Goal: Task Accomplishment & Management: Use online tool/utility

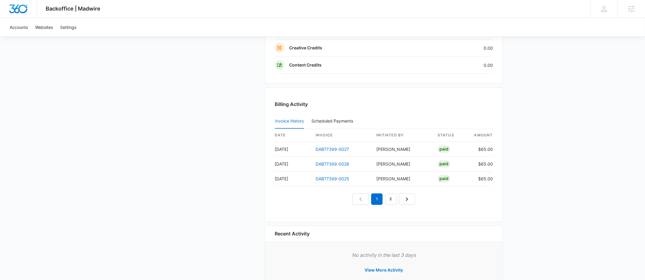
scroll to position [561, 0]
click at [408, 195] on icon "Next Page" at bounding box center [407, 198] width 7 height 7
click at [410, 195] on link "Next Page" at bounding box center [414, 198] width 16 height 11
click at [416, 193] on link "Next Page" at bounding box center [421, 198] width 16 height 11
click at [424, 195] on icon "Next Page" at bounding box center [427, 198] width 7 height 7
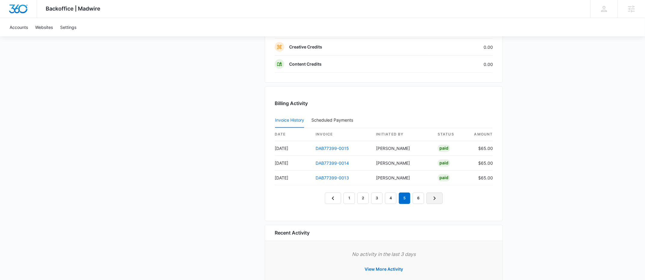
click at [430, 195] on link "Next Page" at bounding box center [435, 198] width 16 height 11
click at [439, 197] on icon "Next Page" at bounding box center [441, 198] width 7 height 7
click at [449, 195] on icon "Next Page" at bounding box center [448, 198] width 7 height 7
click at [456, 195] on nav "1 … 4 5 6 7 8 9" at bounding box center [384, 198] width 146 height 11
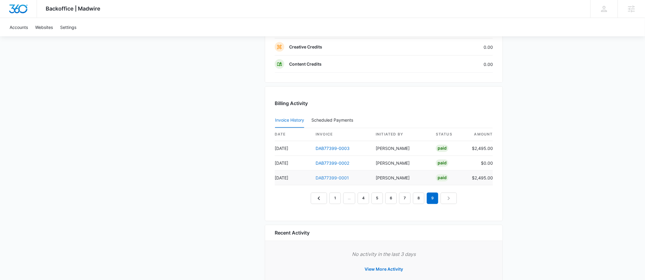
click at [338, 175] on link "DAB77399-0001" at bounding box center [332, 177] width 33 height 5
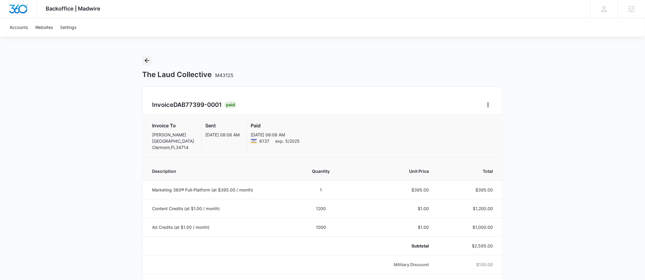
click at [143, 60] on icon "Back" at bounding box center [146, 60] width 7 height 7
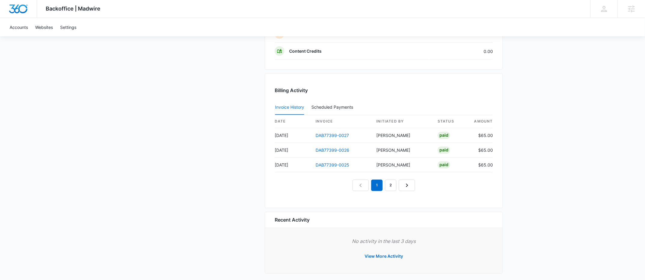
scroll to position [576, 0]
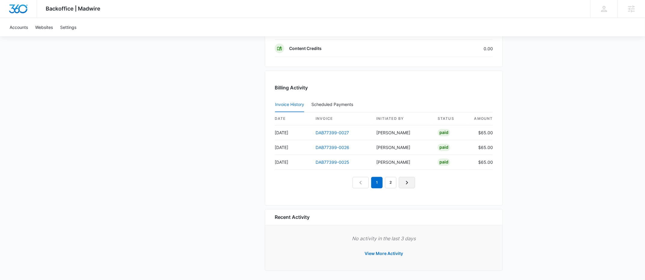
click at [406, 182] on icon "Next Page" at bounding box center [407, 182] width 7 height 7
click at [406, 182] on link "Next Page" at bounding box center [414, 182] width 16 height 11
click at [406, 182] on link "4" at bounding box center [404, 182] width 11 height 11
click at [429, 182] on icon "Next Page" at bounding box center [427, 182] width 7 height 7
click at [429, 182] on link "Next Page" at bounding box center [435, 182] width 16 height 11
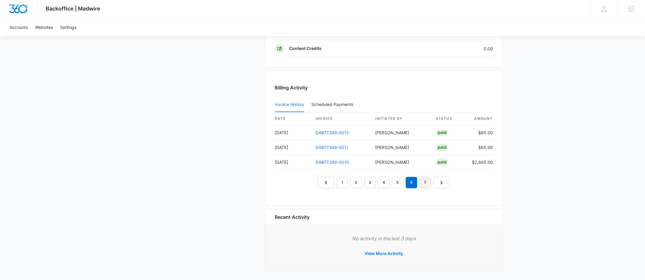
click at [429, 182] on link "7" at bounding box center [425, 182] width 11 height 11
click at [446, 181] on icon "Next Page" at bounding box center [448, 182] width 7 height 7
click at [448, 181] on nav "1 … 4 5 6 7 8 9" at bounding box center [384, 182] width 146 height 11
click at [334, 131] on link "DAB77399-0003" at bounding box center [333, 132] width 34 height 5
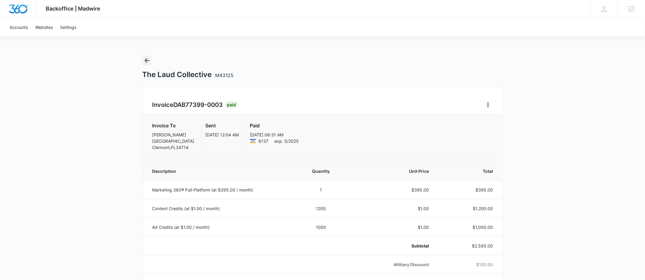
click at [147, 62] on icon "Back" at bounding box center [147, 60] width 5 height 5
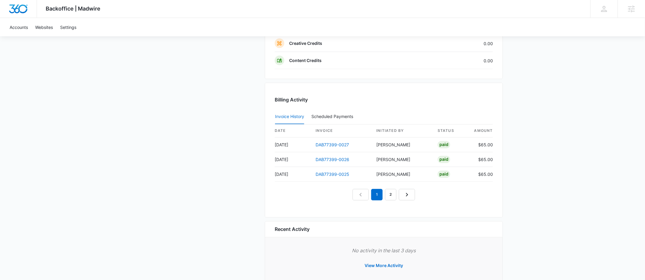
scroll to position [576, 0]
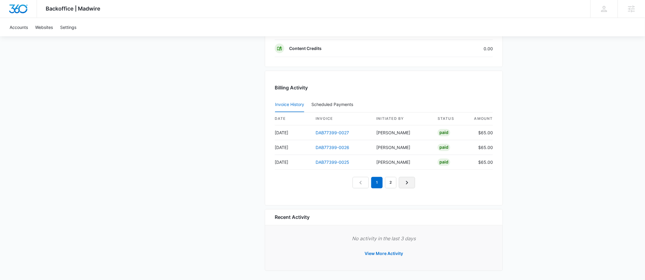
click at [412, 178] on link "Next Page" at bounding box center [407, 182] width 16 height 11
click at [412, 179] on icon "Next Page" at bounding box center [414, 182] width 7 height 7
click at [412, 179] on nav "1 2 3 4" at bounding box center [384, 182] width 90 height 11
click at [417, 180] on icon "Next Page" at bounding box center [420, 182] width 7 height 7
click at [429, 184] on icon "Next Page" at bounding box center [427, 182] width 7 height 7
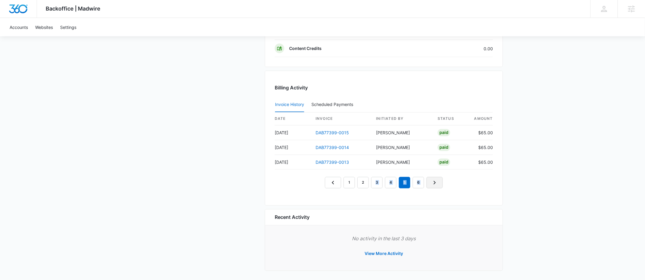
click at [432, 184] on link "Next Page" at bounding box center [435, 182] width 16 height 11
click at [439, 183] on icon "Next Page" at bounding box center [441, 182] width 7 height 7
click at [447, 182] on icon "Next Page" at bounding box center [448, 182] width 7 height 7
click at [452, 182] on icon "Next Page" at bounding box center [448, 182] width 7 height 7
click at [499, 179] on div "Billing Activity Invoice History Scheduled Payments 0 date invoice Initiated By…" at bounding box center [384, 138] width 238 height 135
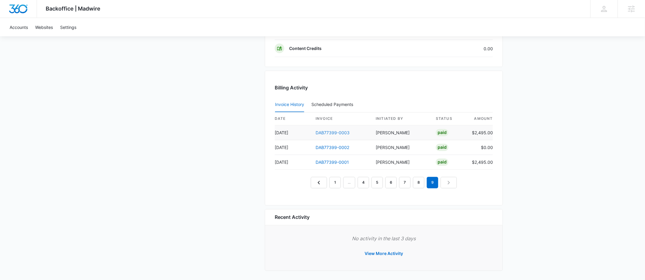
click at [340, 130] on link "DAB77399-0003" at bounding box center [333, 132] width 34 height 5
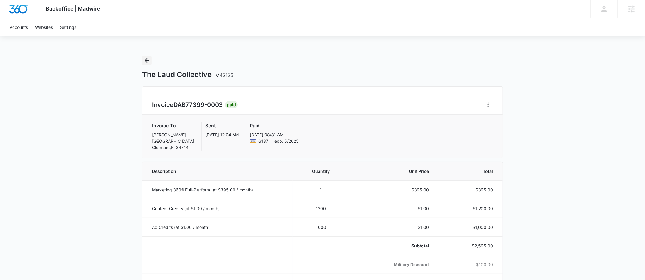
click at [144, 61] on icon "Back" at bounding box center [146, 60] width 7 height 7
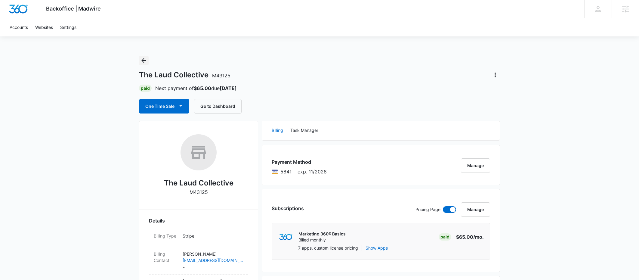
click at [140, 58] on icon "Back" at bounding box center [143, 60] width 7 height 7
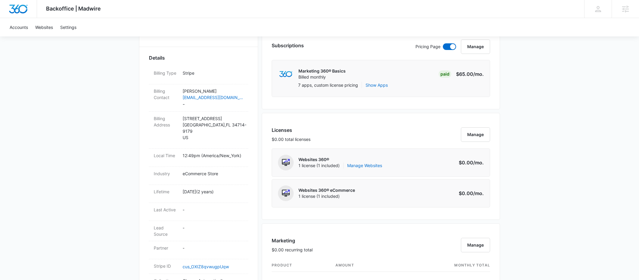
scroll to position [576, 0]
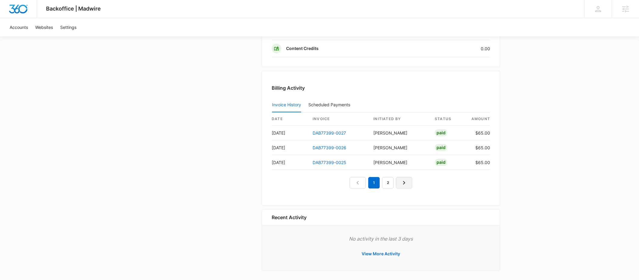
click at [405, 179] on icon "Next Page" at bounding box center [403, 182] width 7 height 7
click at [421, 180] on icon "Next Page" at bounding box center [417, 182] width 7 height 7
click at [421, 180] on icon "Next Page" at bounding box center [424, 182] width 7 height 7
click at [433, 182] on icon "Next Page" at bounding box center [431, 182] width 7 height 7
click at [437, 181] on icon "Next Page" at bounding box center [438, 182] width 7 height 7
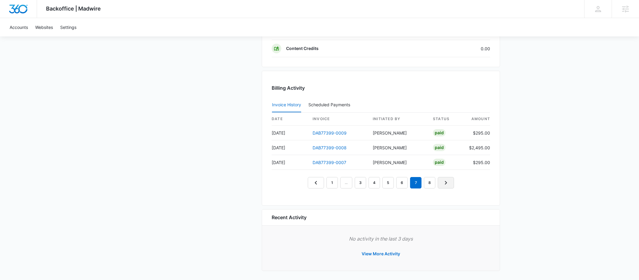
click at [442, 180] on icon "Next Page" at bounding box center [445, 182] width 7 height 7
click at [445, 180] on icon "Next Page" at bounding box center [445, 182] width 7 height 7
click at [314, 183] on icon "Previous Page" at bounding box center [315, 182] width 7 height 7
click at [314, 182] on icon "Previous Page" at bounding box center [315, 182] width 7 height 7
click at [315, 179] on icon "Previous Page" at bounding box center [315, 182] width 7 height 7
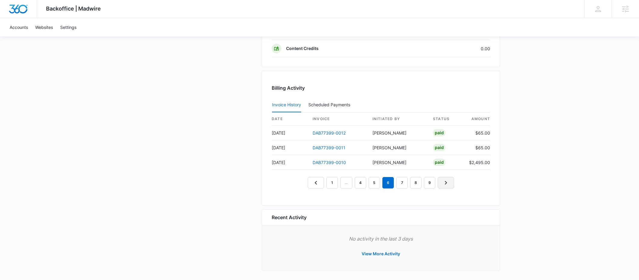
click at [450, 181] on link "Next Page" at bounding box center [446, 182] width 16 height 11
click at [313, 180] on icon "Previous Page" at bounding box center [315, 182] width 7 height 7
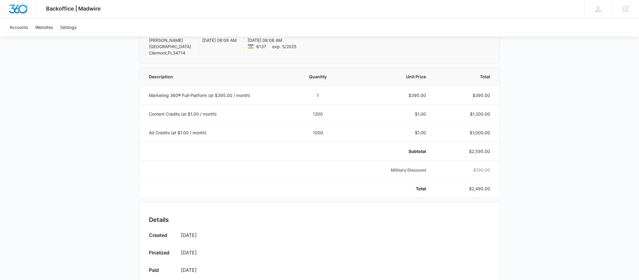
scroll to position [307, 0]
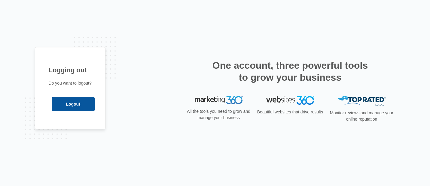
click at [75, 98] on input "Logout" at bounding box center [73, 104] width 43 height 14
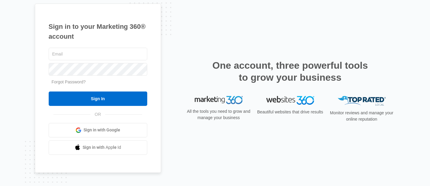
type input "dustin.bethel@madwire.com"
click at [94, 138] on ul "Sign in with Google Sign in with Apple Id" at bounding box center [98, 139] width 99 height 32
click at [95, 135] on link "Sign in with Google" at bounding box center [98, 130] width 99 height 14
type input "[PERSON_NAME][EMAIL_ADDRESS][PERSON_NAME][DOMAIN_NAME]"
click at [101, 134] on link "Sign in with Google" at bounding box center [98, 130] width 99 height 14
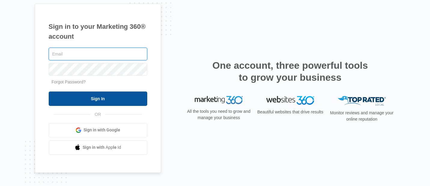
type input "[PERSON_NAME][EMAIL_ADDRESS][PERSON_NAME][DOMAIN_NAME]"
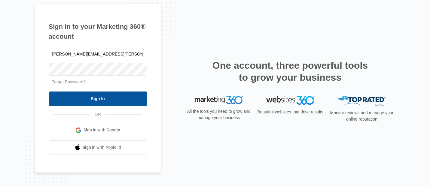
click at [94, 100] on input "Sign In" at bounding box center [98, 99] width 99 height 14
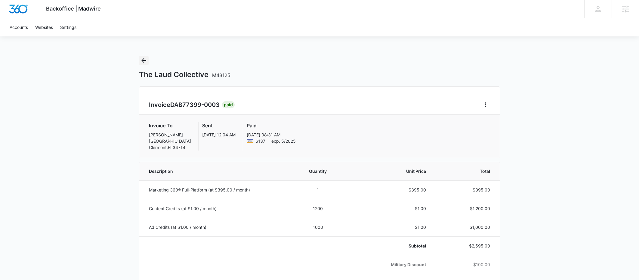
click at [140, 57] on icon "Back" at bounding box center [143, 60] width 7 height 7
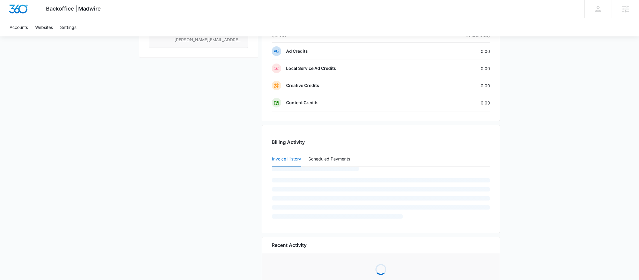
scroll to position [551, 0]
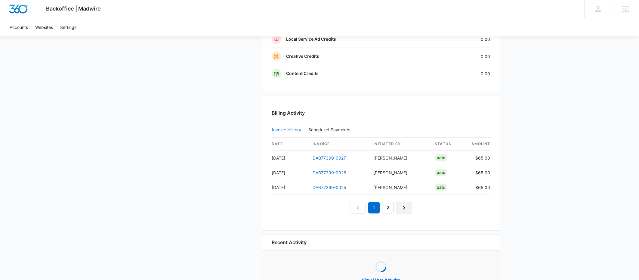
click at [402, 207] on icon "Next Page" at bounding box center [403, 207] width 7 height 7
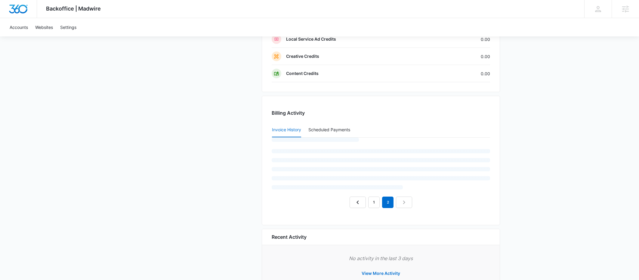
click at [405, 204] on nav "1 2" at bounding box center [381, 201] width 63 height 11
click at [405, 203] on nav "1 2" at bounding box center [381, 201] width 63 height 11
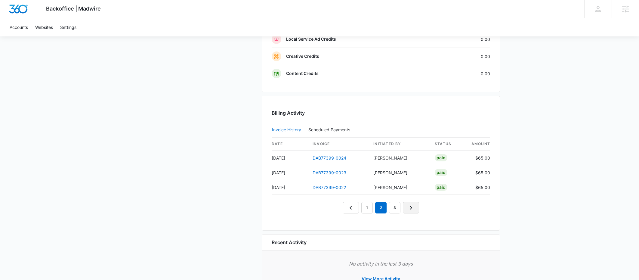
click at [412, 204] on icon "Next Page" at bounding box center [410, 207] width 7 height 7
click at [421, 205] on icon "Next Page" at bounding box center [417, 207] width 7 height 7
click at [422, 204] on icon "Next Page" at bounding box center [424, 207] width 7 height 7
click at [434, 206] on icon "Next Page" at bounding box center [431, 207] width 7 height 7
click at [434, 208] on link "Next Page" at bounding box center [438, 207] width 16 height 11
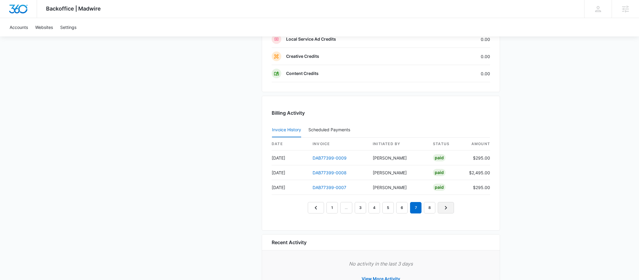
click at [448, 204] on icon "Next Page" at bounding box center [445, 207] width 7 height 7
click at [451, 204] on link "Next Page" at bounding box center [446, 207] width 16 height 11
click at [311, 204] on link "Previous Page" at bounding box center [316, 207] width 16 height 11
click at [318, 202] on link "Previous Page" at bounding box center [316, 207] width 16 height 11
click at [316, 204] on icon "Previous Page" at bounding box center [315, 207] width 7 height 7
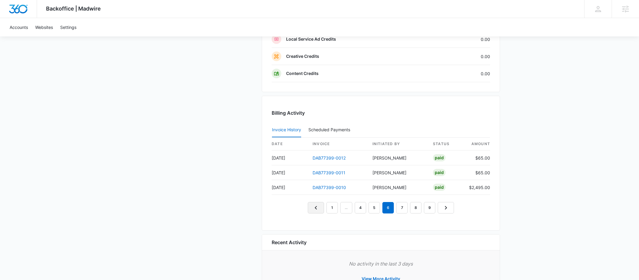
click at [316, 205] on icon "Previous Page" at bounding box center [315, 207] width 7 height 7
click at [302, 207] on link "Previous Page" at bounding box center [308, 207] width 16 height 11
click at [451, 207] on link "Next Page" at bounding box center [446, 207] width 16 height 11
click at [451, 207] on icon "Next Page" at bounding box center [452, 207] width 7 height 7
click at [451, 207] on link "Next Page" at bounding box center [446, 207] width 16 height 11
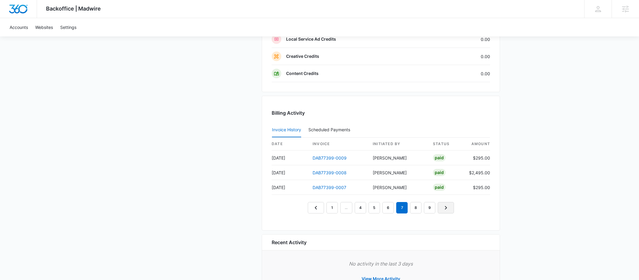
click at [452, 207] on link "Next Page" at bounding box center [446, 207] width 16 height 11
click at [452, 207] on nav "1 … 4 5 6 7 8 9" at bounding box center [381, 207] width 146 height 11
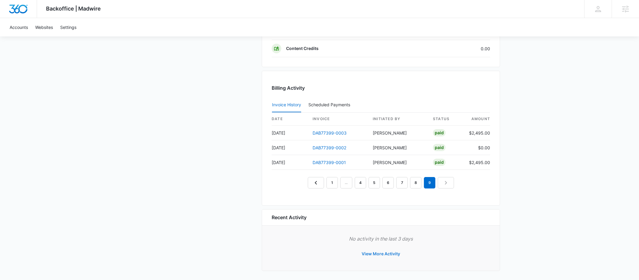
click at [393, 256] on button "View More Activity" at bounding box center [381, 253] width 51 height 14
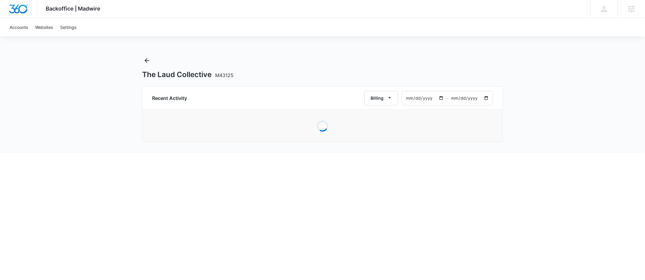
click at [393, 249] on html "Backoffice | Madwire Apps Settings DB Dustin Bethel dustin.bethel@madwire.com M…" at bounding box center [322, 140] width 645 height 280
click at [444, 100] on input "2025-07-13" at bounding box center [424, 98] width 44 height 14
type input "2021-08-01"
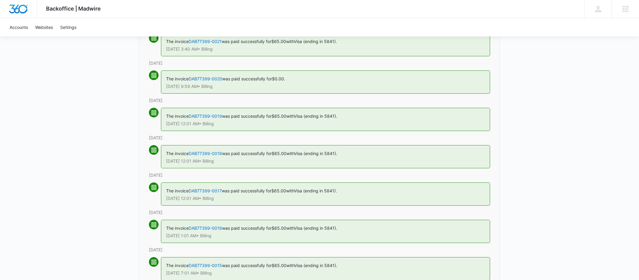
scroll to position [257, 0]
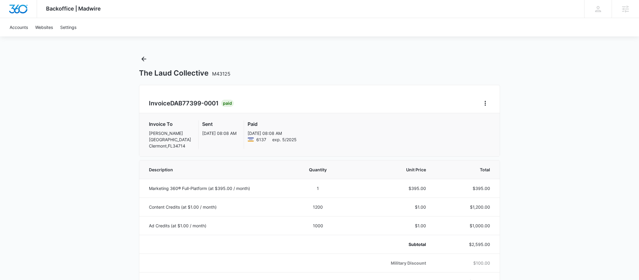
scroll to position [2, 0]
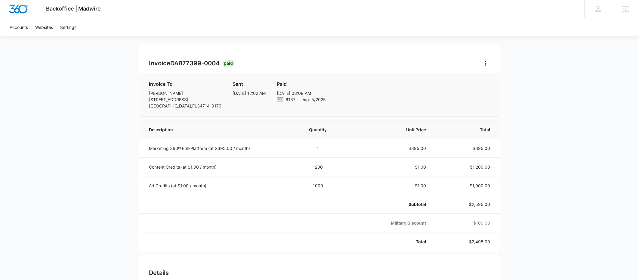
scroll to position [25, 0]
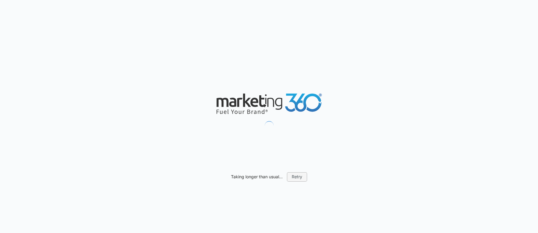
click at [295, 177] on button "Retry" at bounding box center [297, 176] width 20 height 9
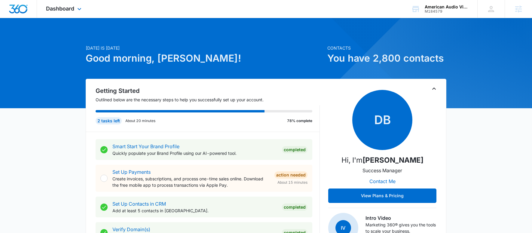
click at [85, 9] on div "Dashboard Apps Reputation Forms CRM Email Social Payments POS Content Ads Intel…" at bounding box center [64, 9] width 55 height 18
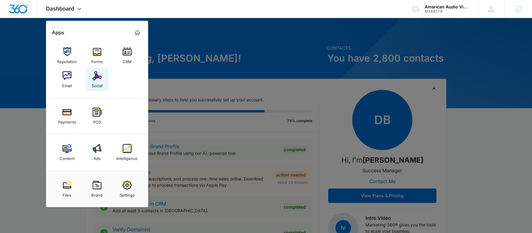
click at [99, 86] on div "Social" at bounding box center [97, 84] width 11 height 8
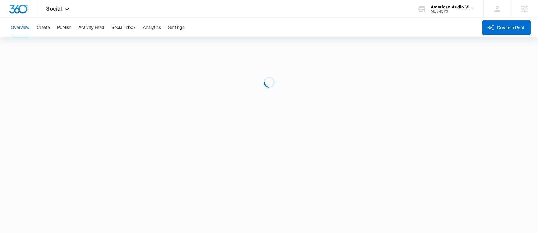
click at [56, 29] on div "Overview Create Publish Activity Feed Social Inbox Analytics Settings" at bounding box center [242, 27] width 471 height 19
click at [59, 29] on button "Publish" at bounding box center [64, 27] width 14 height 19
click at [68, 26] on button "Publish" at bounding box center [64, 27] width 14 height 19
click at [39, 50] on button "Schedules" at bounding box center [46, 46] width 20 height 17
click at [23, 45] on button "Calendar" at bounding box center [20, 46] width 18 height 17
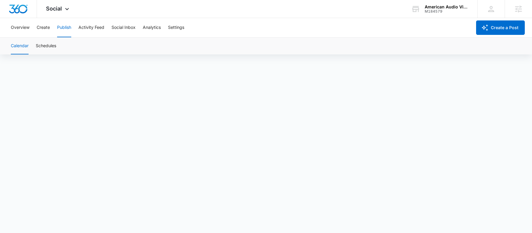
click at [23, 45] on button "Calendar" at bounding box center [20, 46] width 18 height 17
